Goal: Task Accomplishment & Management: Manage account settings

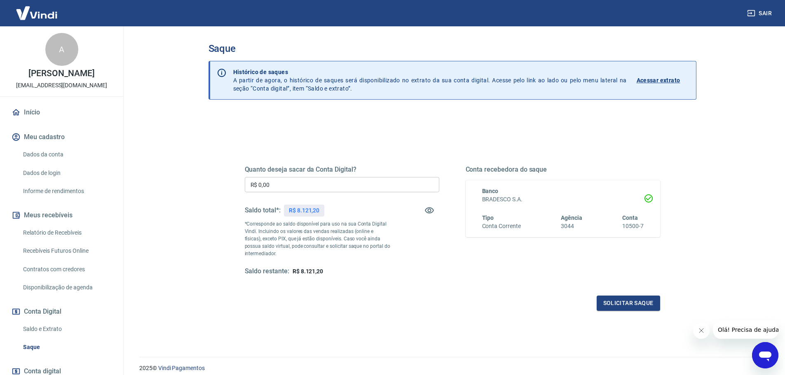
click at [263, 184] on input "R$ 0,00" at bounding box center [342, 184] width 195 height 15
type input "R$ 7.121,20"
click at [617, 305] on button "Solicitar saque" at bounding box center [628, 303] width 63 height 15
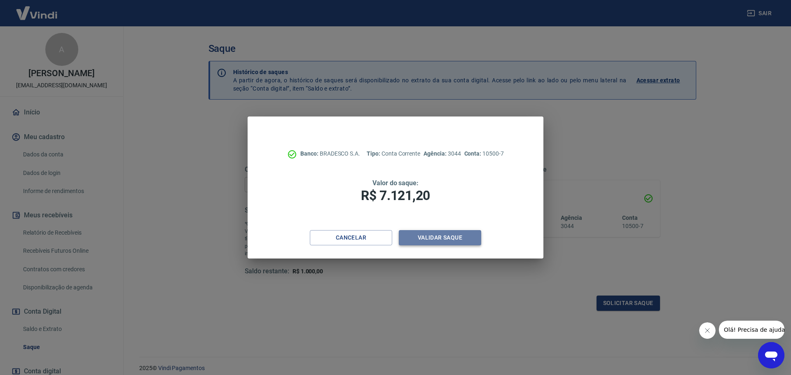
click at [441, 240] on button "Validar saque" at bounding box center [440, 237] width 82 height 15
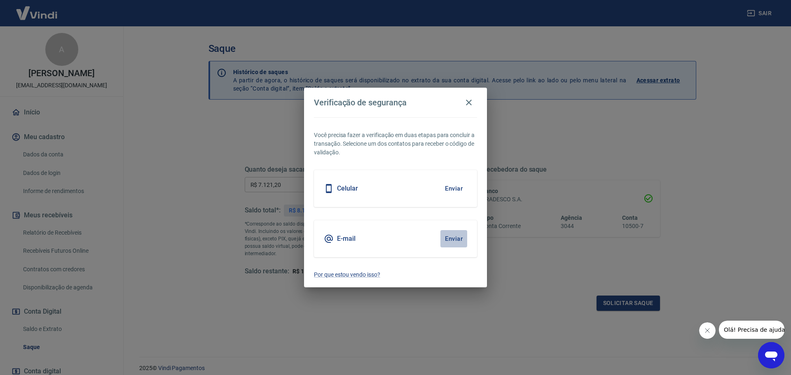
click at [457, 239] on button "Enviar" at bounding box center [454, 238] width 27 height 17
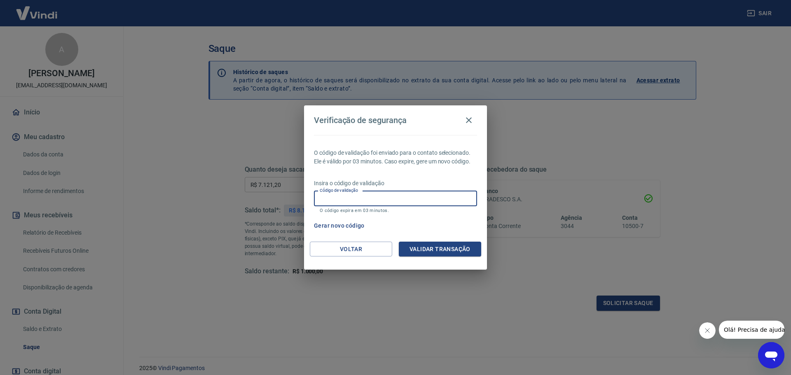
click at [322, 202] on input "Código de validação" at bounding box center [395, 198] width 163 height 15
click at [436, 254] on button "Validar transação" at bounding box center [440, 249] width 82 height 15
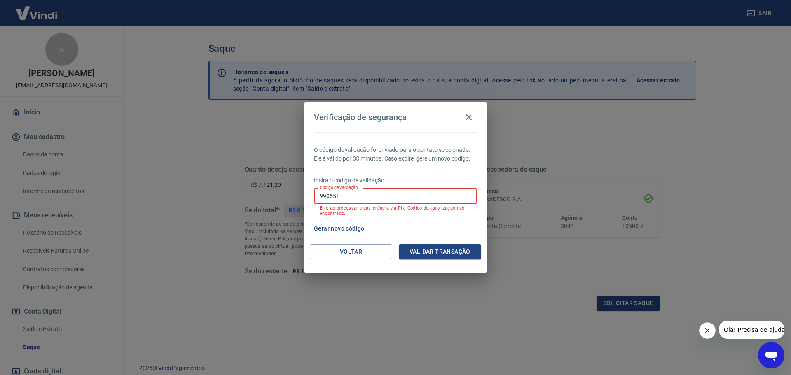
drag, startPoint x: 354, startPoint y: 196, endPoint x: 285, endPoint y: 203, distance: 69.2
click at [285, 203] on div "Verificação de segurança O código de validação foi enviado para o contato selec…" at bounding box center [395, 187] width 791 height 375
type input "990551"
click at [425, 253] on button "Validar transação" at bounding box center [440, 251] width 82 height 15
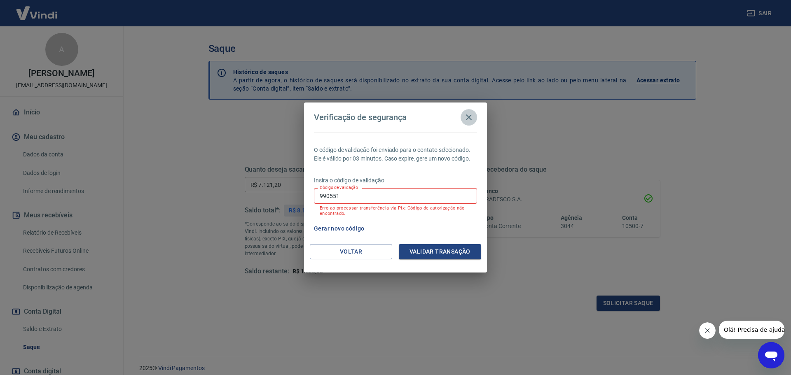
click at [471, 121] on icon "button" at bounding box center [469, 118] width 10 height 10
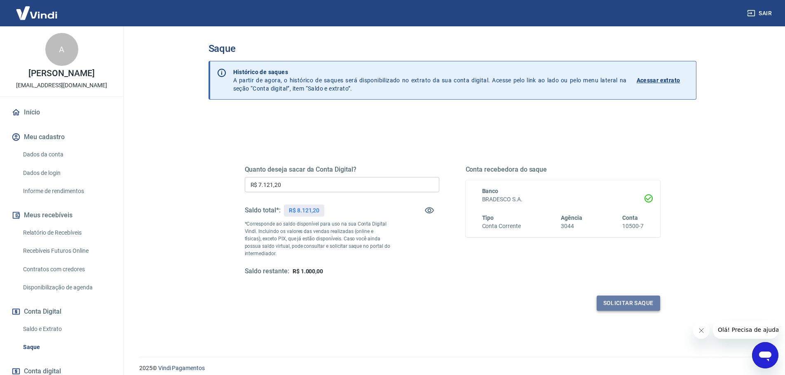
click at [623, 300] on button "Solicitar saque" at bounding box center [628, 303] width 63 height 15
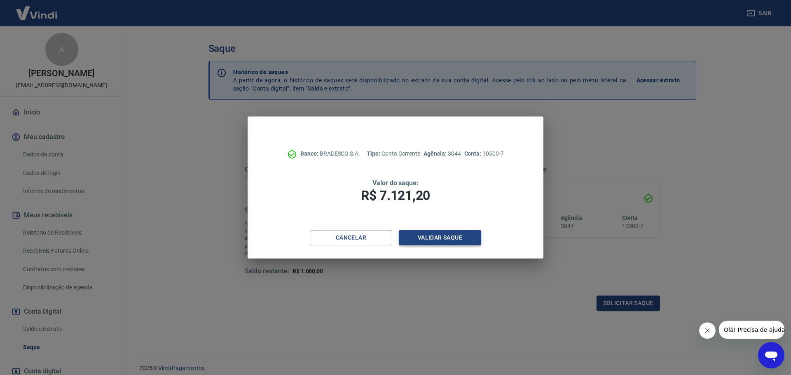
click at [441, 238] on button "Validar saque" at bounding box center [440, 237] width 82 height 15
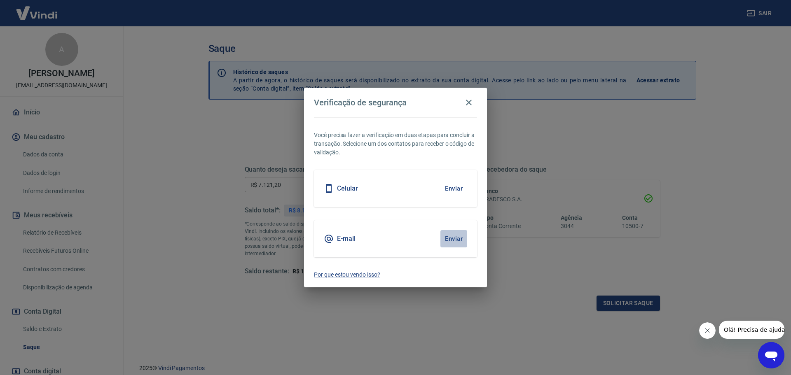
click at [454, 237] on button "Enviar" at bounding box center [454, 238] width 27 height 17
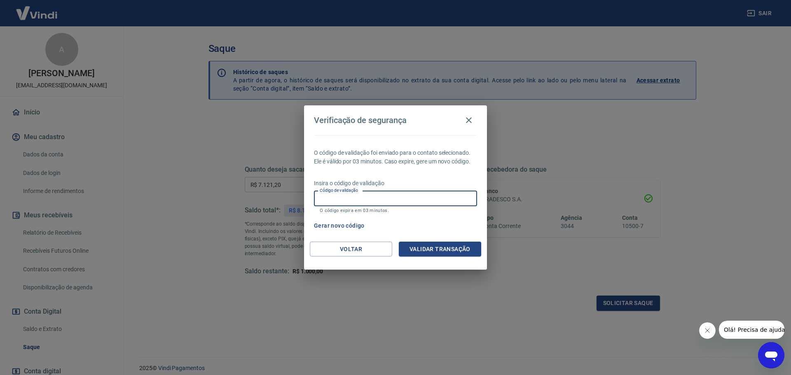
click at [320, 202] on input "Código de validação" at bounding box center [395, 198] width 163 height 15
click at [421, 247] on button "Validar transação" at bounding box center [440, 249] width 82 height 15
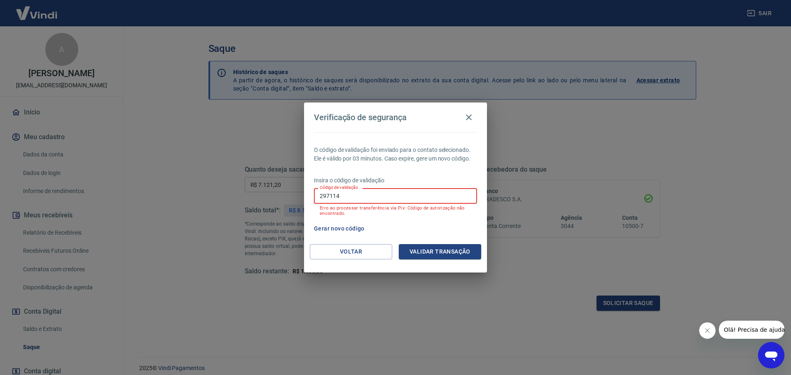
drag, startPoint x: 341, startPoint y: 193, endPoint x: 274, endPoint y: 193, distance: 66.3
click at [274, 193] on div "Verificação de segurança O código de validação foi enviado para o contato selec…" at bounding box center [395, 187] width 791 height 375
type input "389637"
click at [428, 257] on button "Validar transação" at bounding box center [440, 251] width 82 height 15
